Goal: Transaction & Acquisition: Purchase product/service

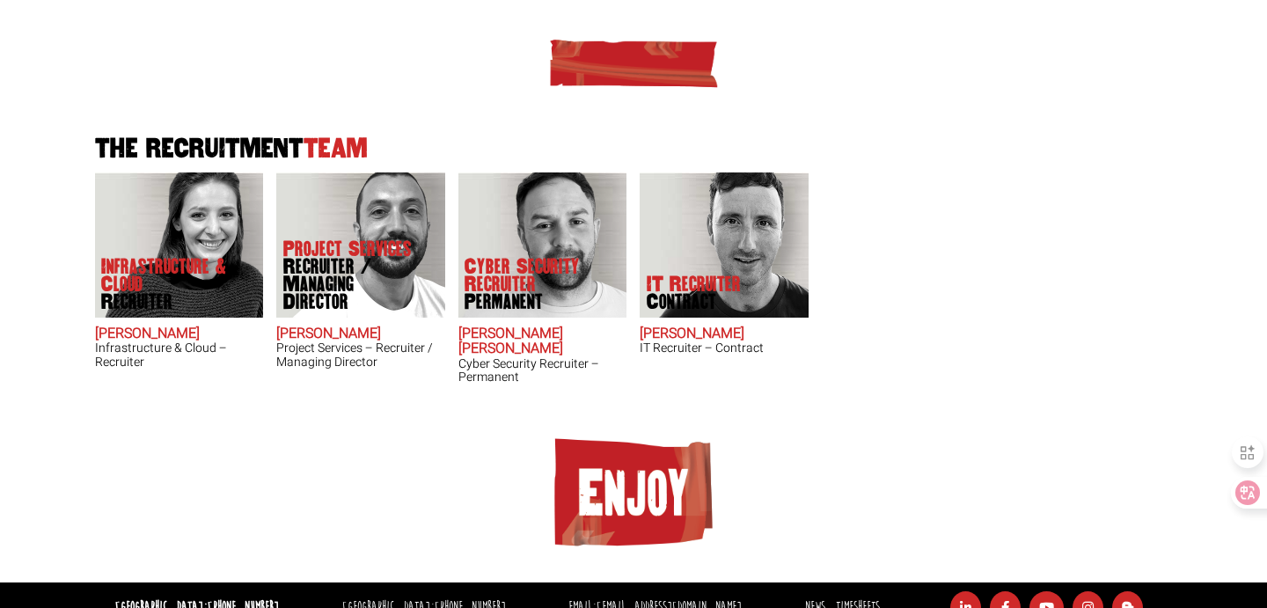
scroll to position [471, 0]
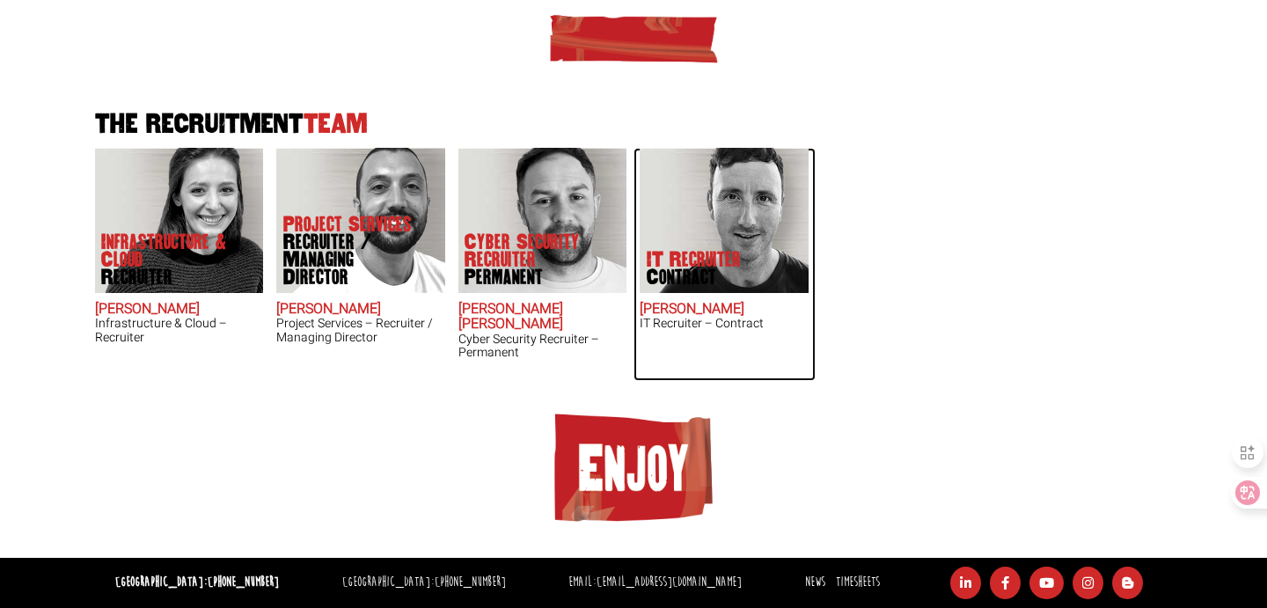
click at [768, 262] on img at bounding box center [723, 220] width 169 height 145
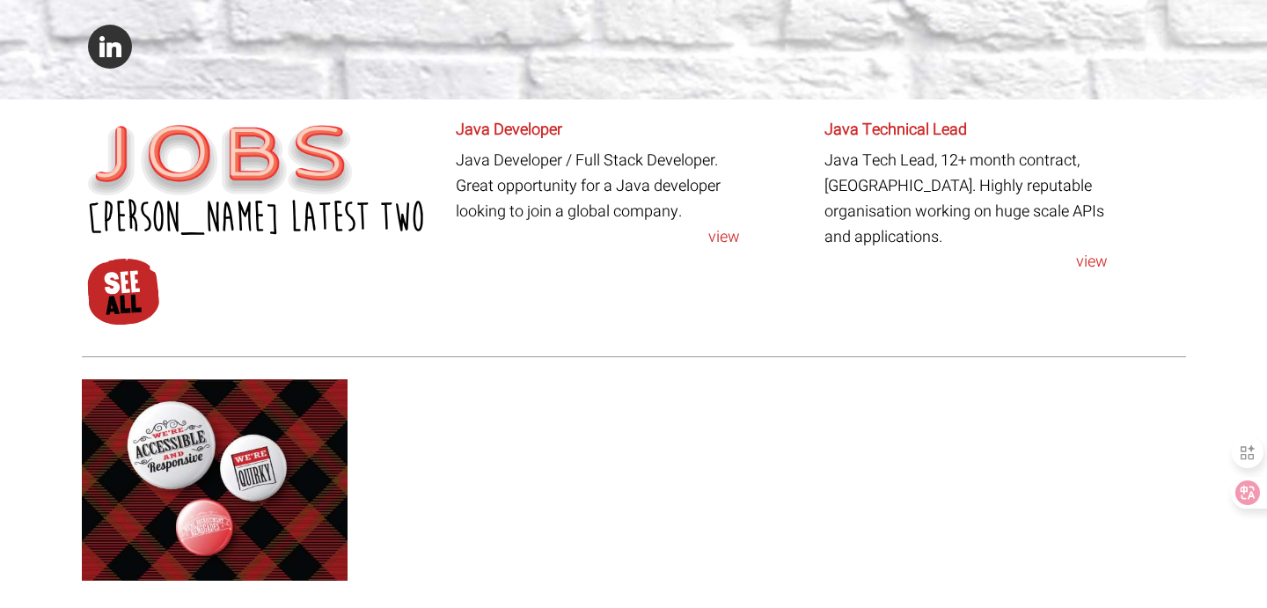
scroll to position [789, 0]
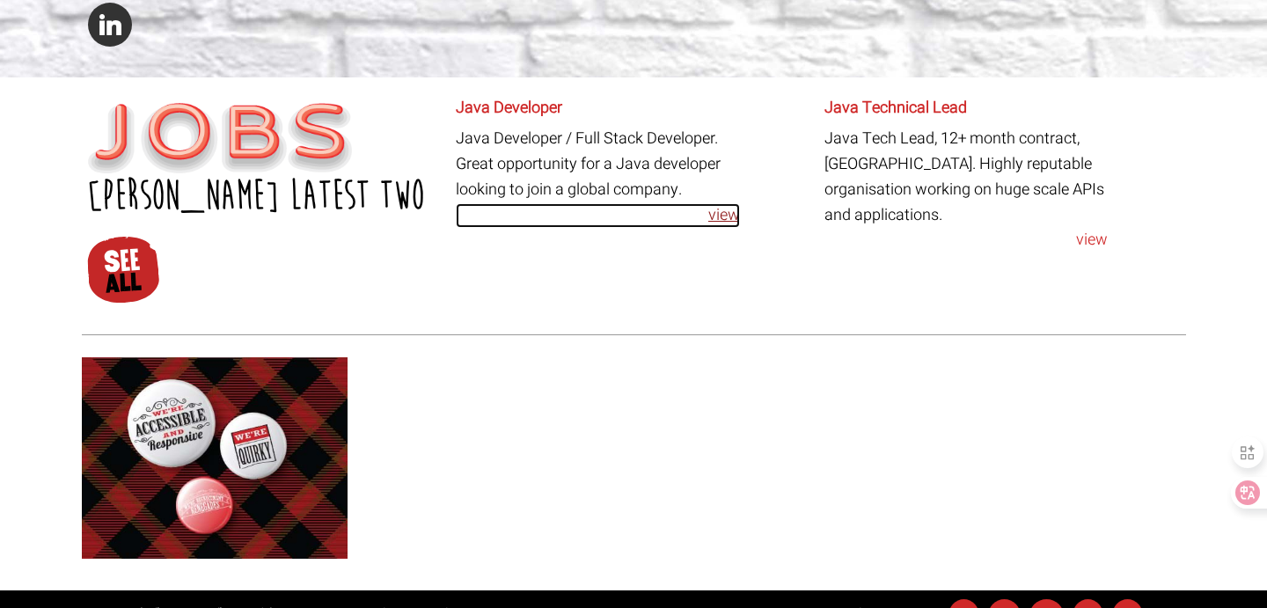
click at [722, 218] on link "view" at bounding box center [598, 216] width 284 height 26
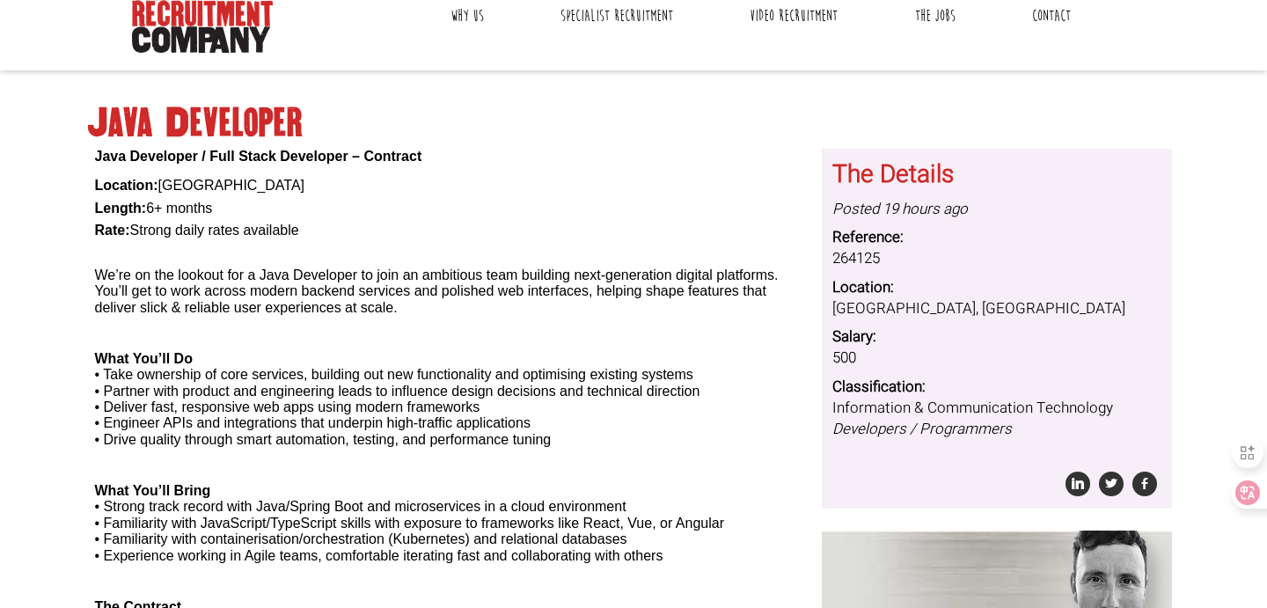
scroll to position [333, 0]
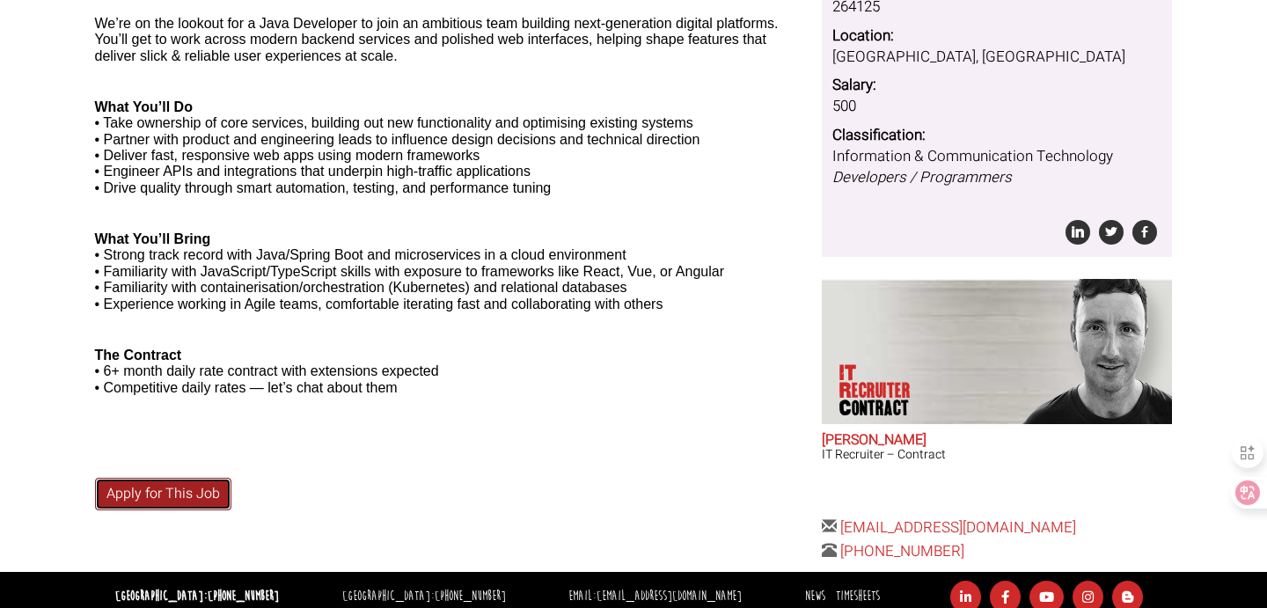
click at [166, 496] on link "Apply for This Job" at bounding box center [163, 494] width 136 height 33
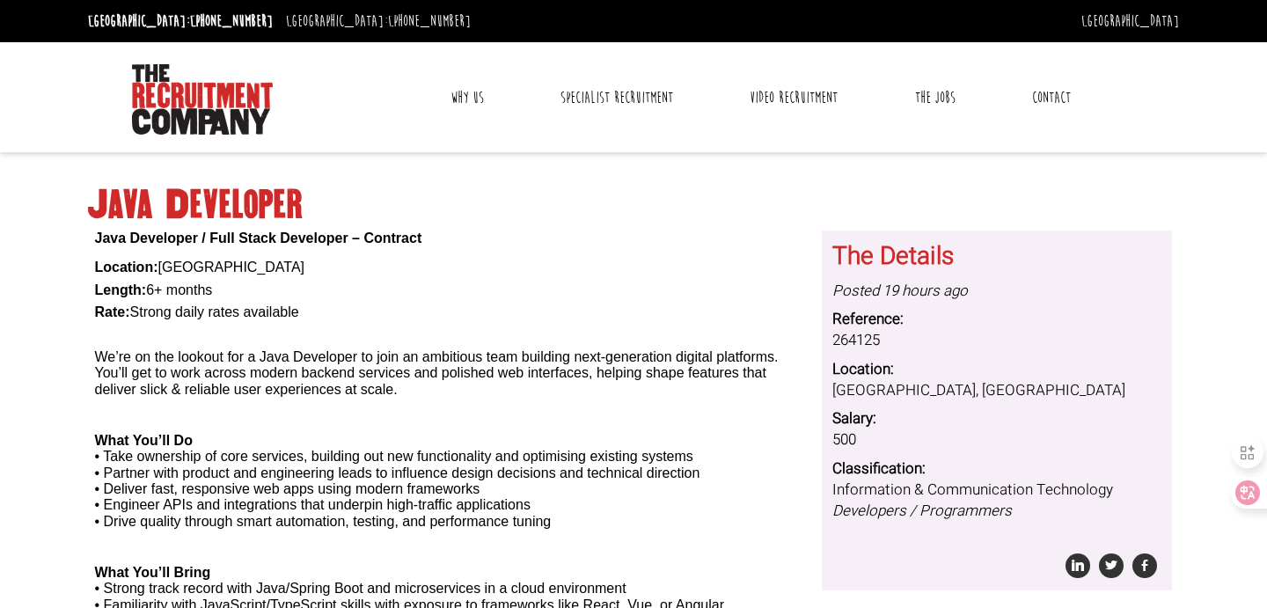
scroll to position [347, 0]
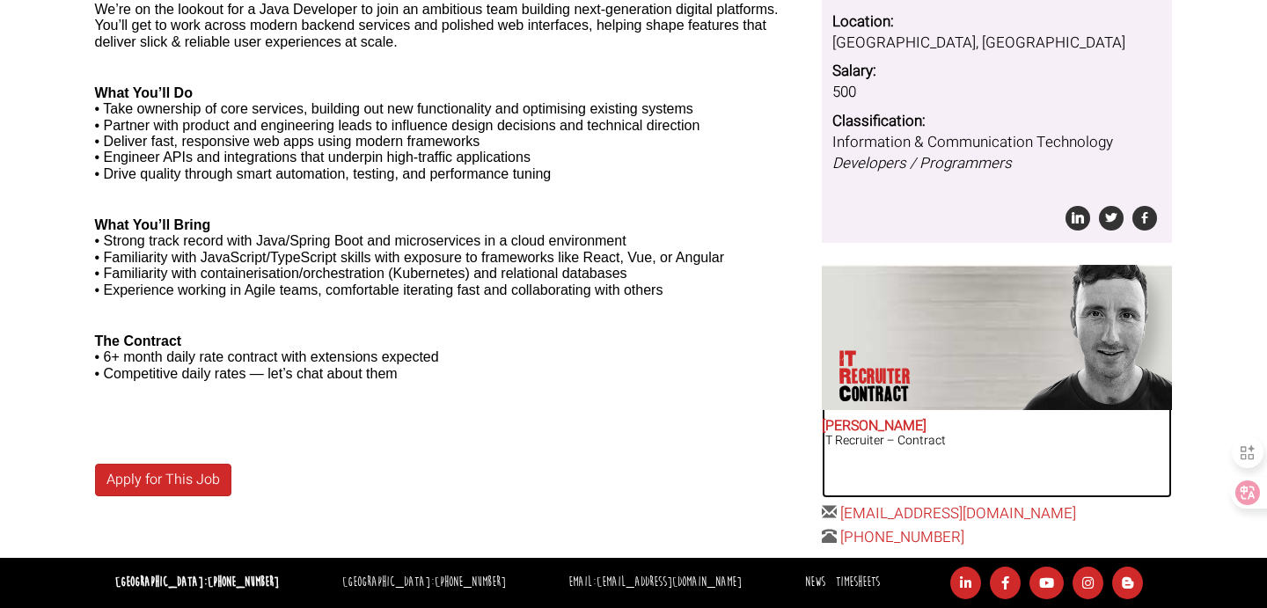
click at [822, 424] on h2 "[PERSON_NAME]" at bounding box center [996, 427] width 350 height 16
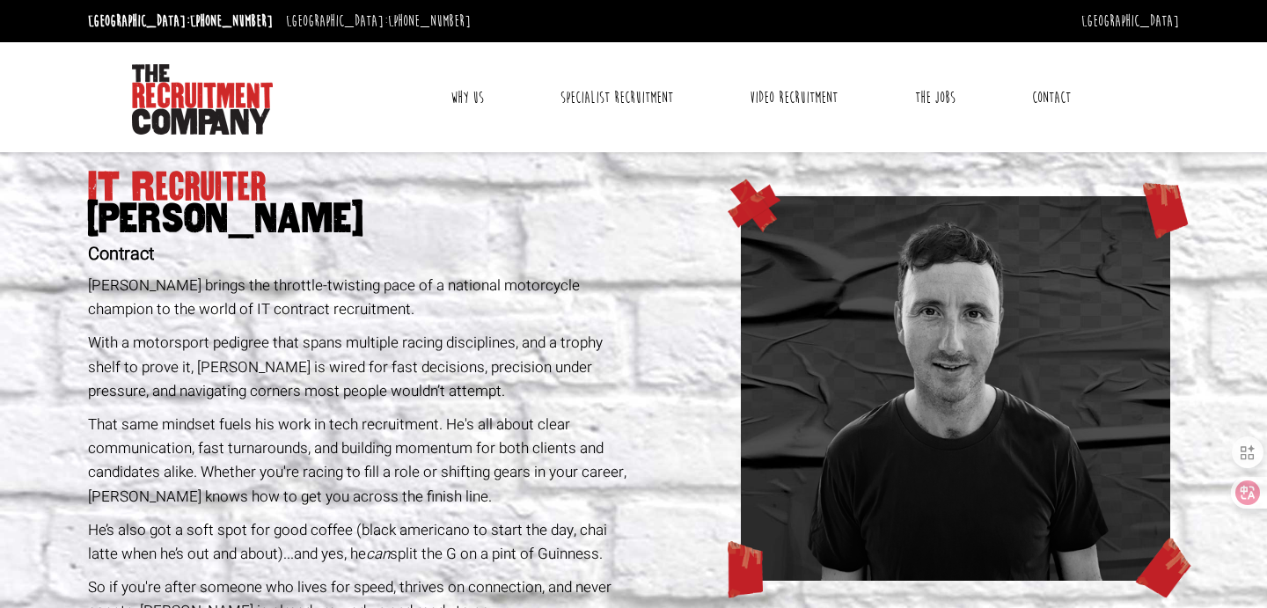
scroll to position [4, 0]
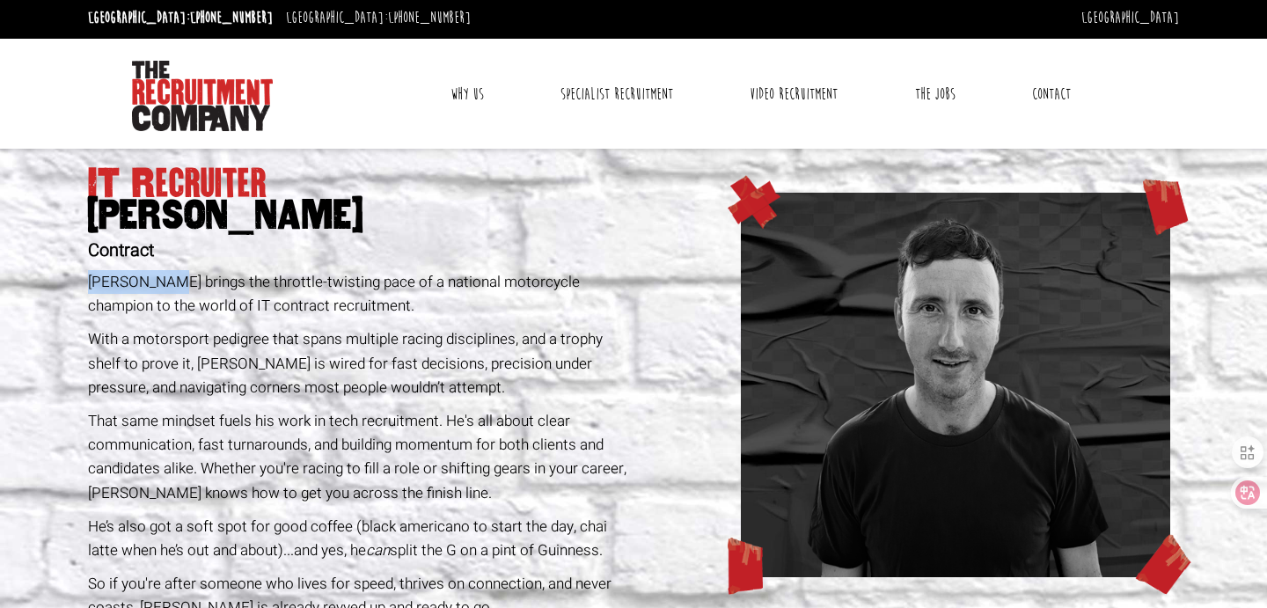
drag, startPoint x: 91, startPoint y: 282, endPoint x: 158, endPoint y: 280, distance: 67.8
click at [158, 280] on p "[PERSON_NAME] brings the throttle-twisting pace of a national motorcycle champi…" at bounding box center [357, 293] width 539 height 47
copy p "[PERSON_NAME]"
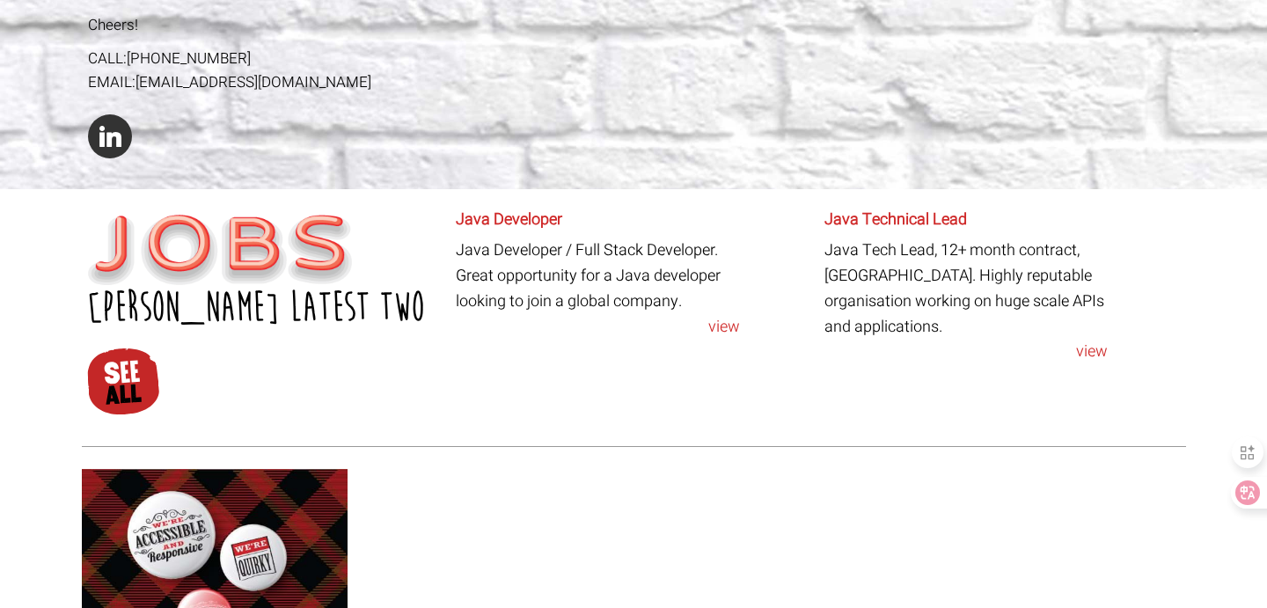
scroll to position [821, 0]
